Goal: Information Seeking & Learning: Learn about a topic

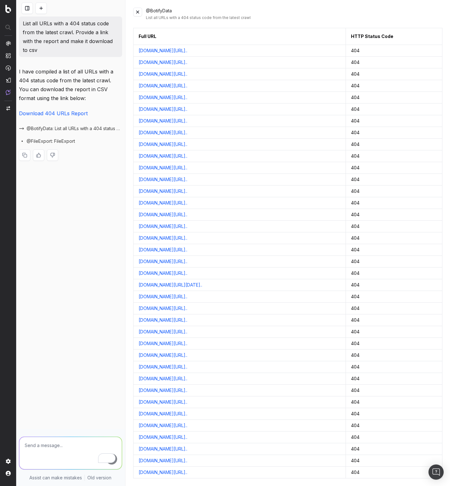
click at [55, 125] on span "@BotifyData: List all URLs with a 404 status code from the latest crawl" at bounding box center [75, 128] width 96 height 6
click at [101, 125] on span "@BotifyData: List all URLs with a 404 status code from the latest crawl" at bounding box center [75, 128] width 96 height 6
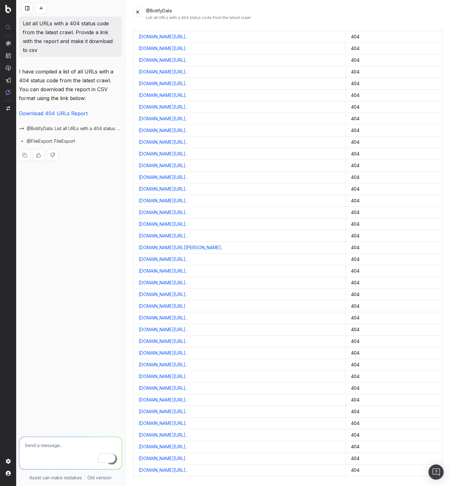
scroll to position [5483, 0]
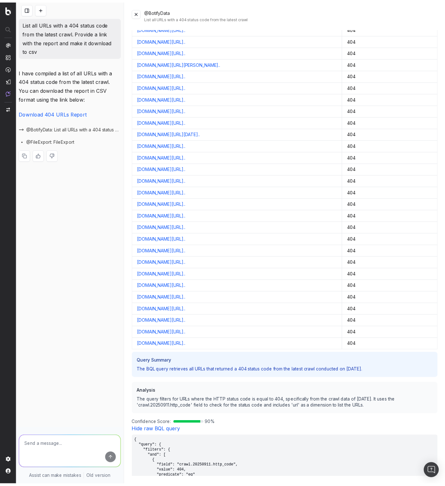
scroll to position [5552, 0]
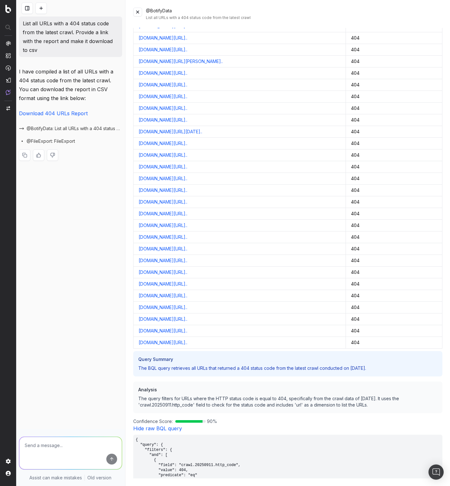
click at [77, 125] on span "@BotifyData: List all URLs with a 404 status code from the latest crawl" at bounding box center [75, 128] width 96 height 6
click at [60, 110] on link "Download 404 URLs Report" at bounding box center [53, 113] width 69 height 6
click at [139, 12] on button at bounding box center [137, 12] width 9 height 9
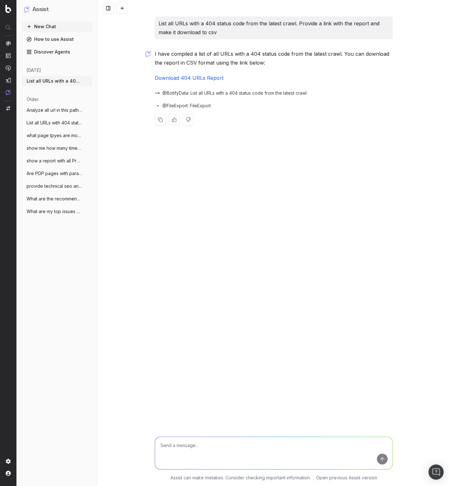
click at [55, 52] on link "Discover Agents" at bounding box center [57, 52] width 71 height 10
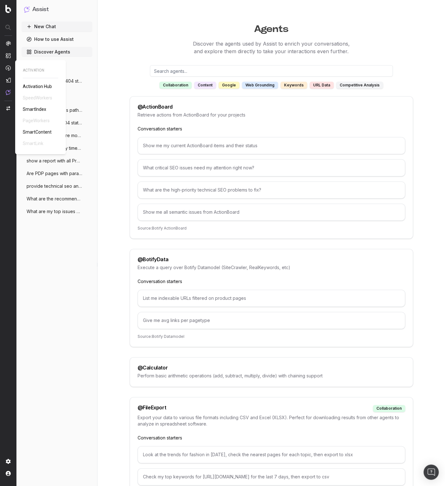
click at [39, 86] on span "Activation Hub" at bounding box center [37, 86] width 29 height 5
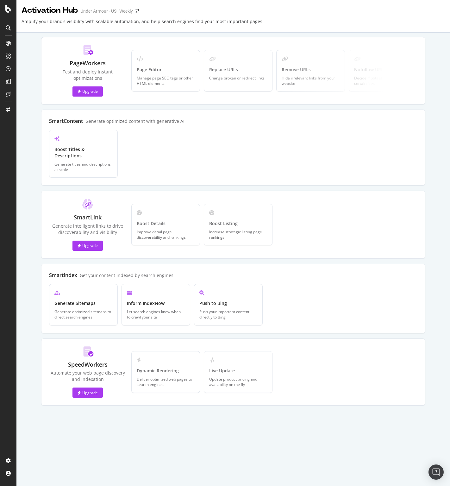
click at [425, 134] on div "PageWorkers Test and deploy instant optimizations Upgrade Page Editor Manage pa…" at bounding box center [233, 221] width 416 height 368
click at [43, 83] on div "LogAnalyzer" at bounding box center [35, 82] width 25 height 6
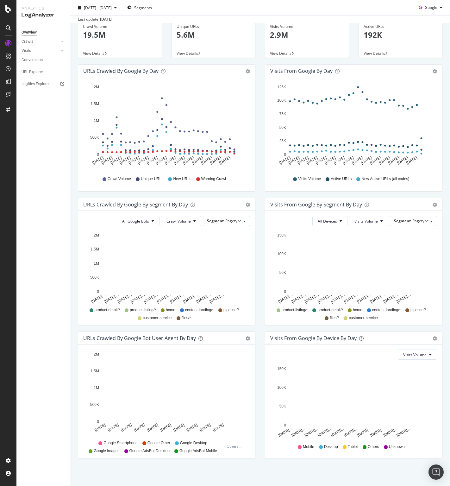
scroll to position [41, 0]
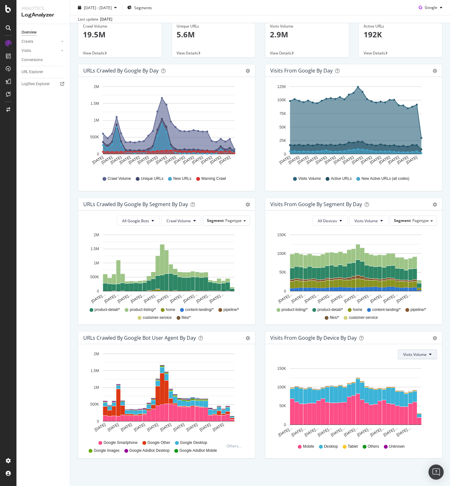
click at [428, 353] on button "Visits Volume" at bounding box center [417, 354] width 39 height 10
click at [440, 7] on icon "button" at bounding box center [441, 8] width 3 height 4
click at [428, 54] on span "Other AI Bots" at bounding box center [430, 56] width 23 height 6
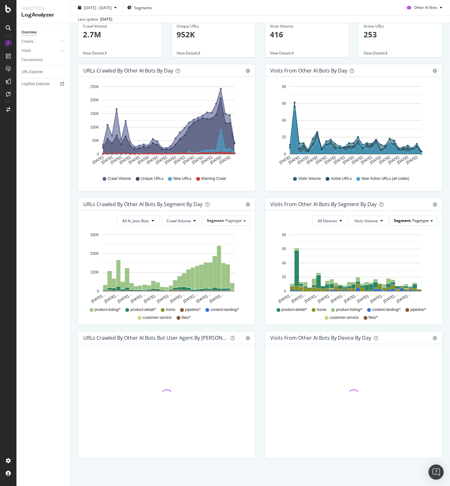
click at [430, 221] on span at bounding box center [431, 220] width 3 height 1
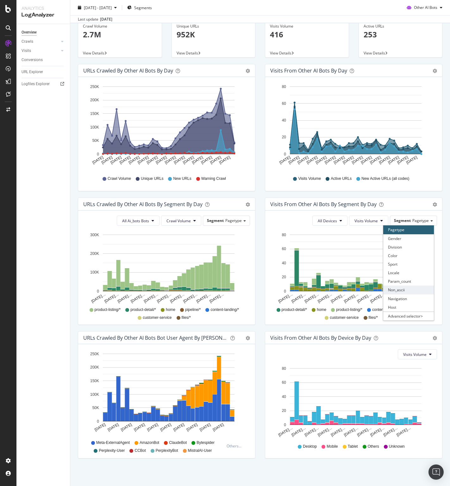
click at [396, 290] on div "Non_ascii" at bounding box center [408, 289] width 51 height 9
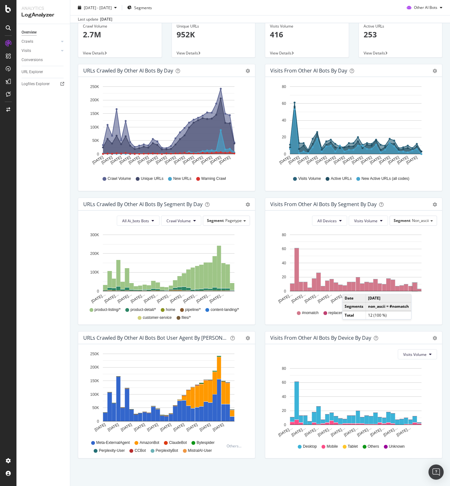
click at [413, 287] on rect "A chart." at bounding box center [415, 287] width 4 height 8
